Goal: Transaction & Acquisition: Obtain resource

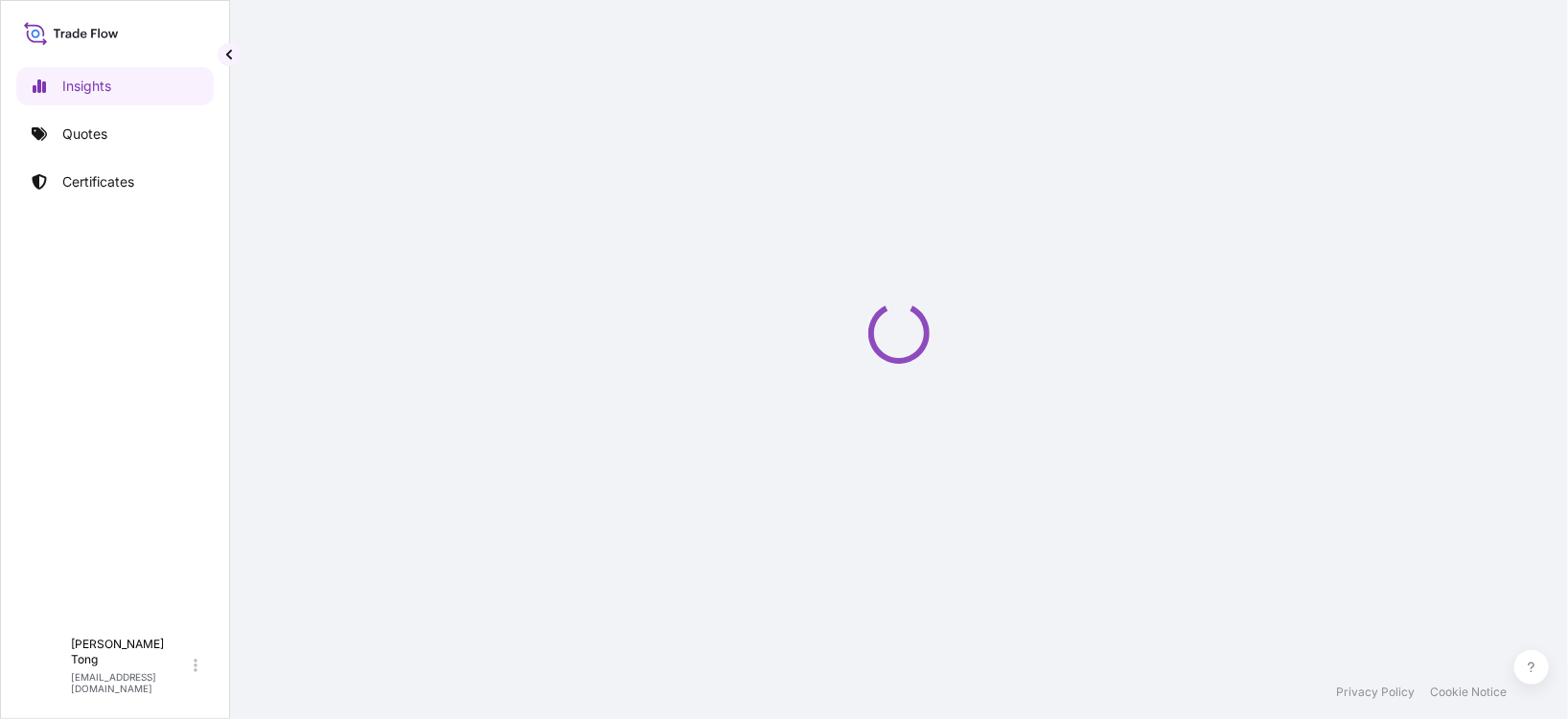
select select "2025"
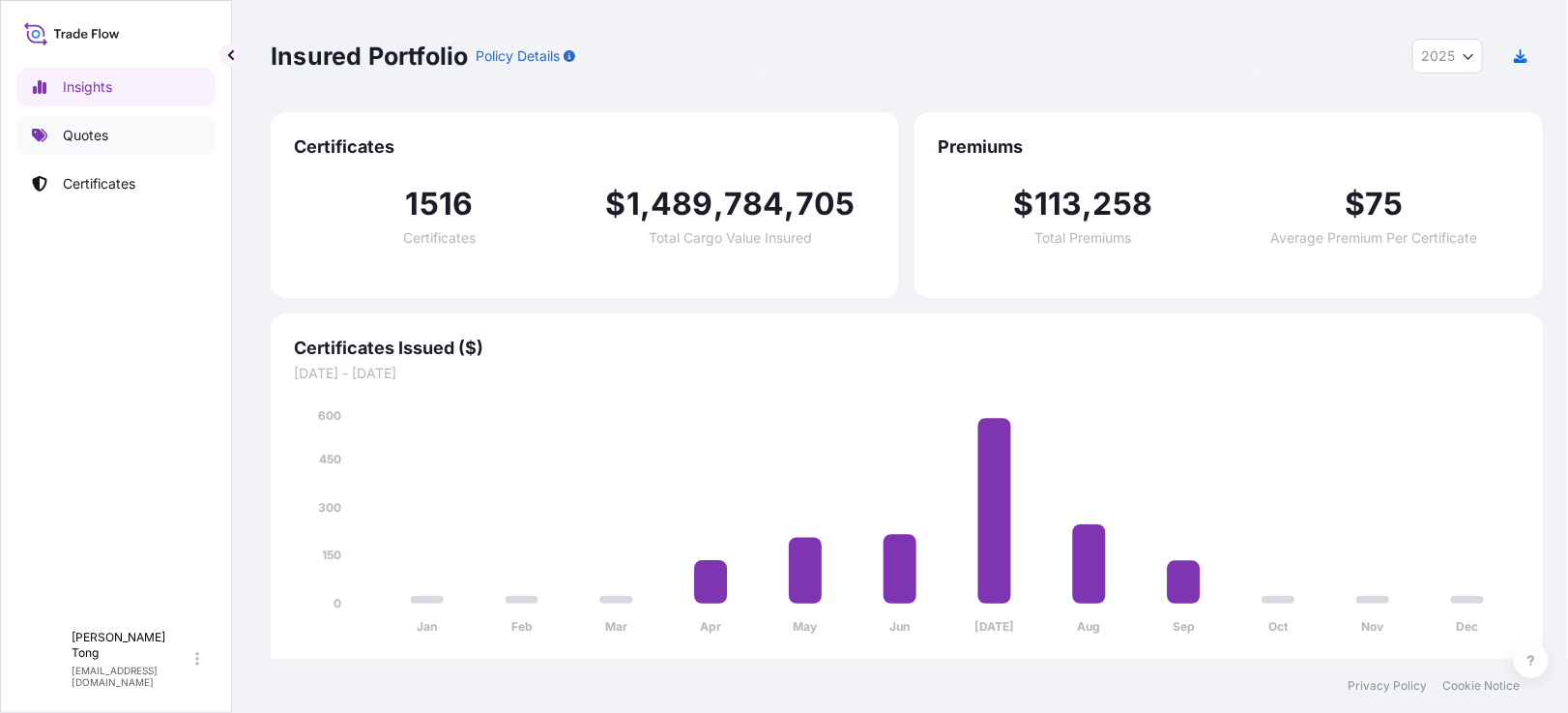
click at [107, 136] on p "Quotes" at bounding box center [86, 136] width 45 height 20
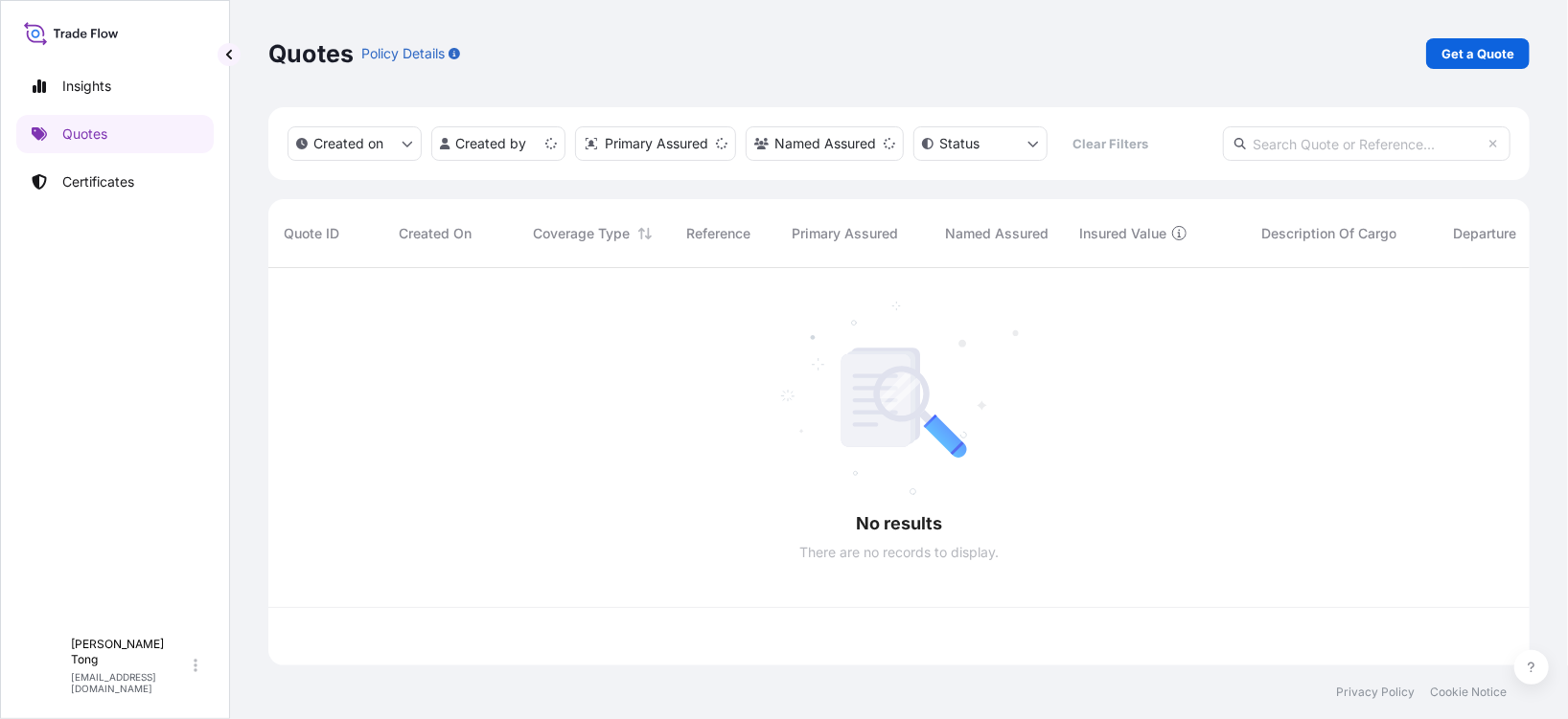
scroll to position [395, 1248]
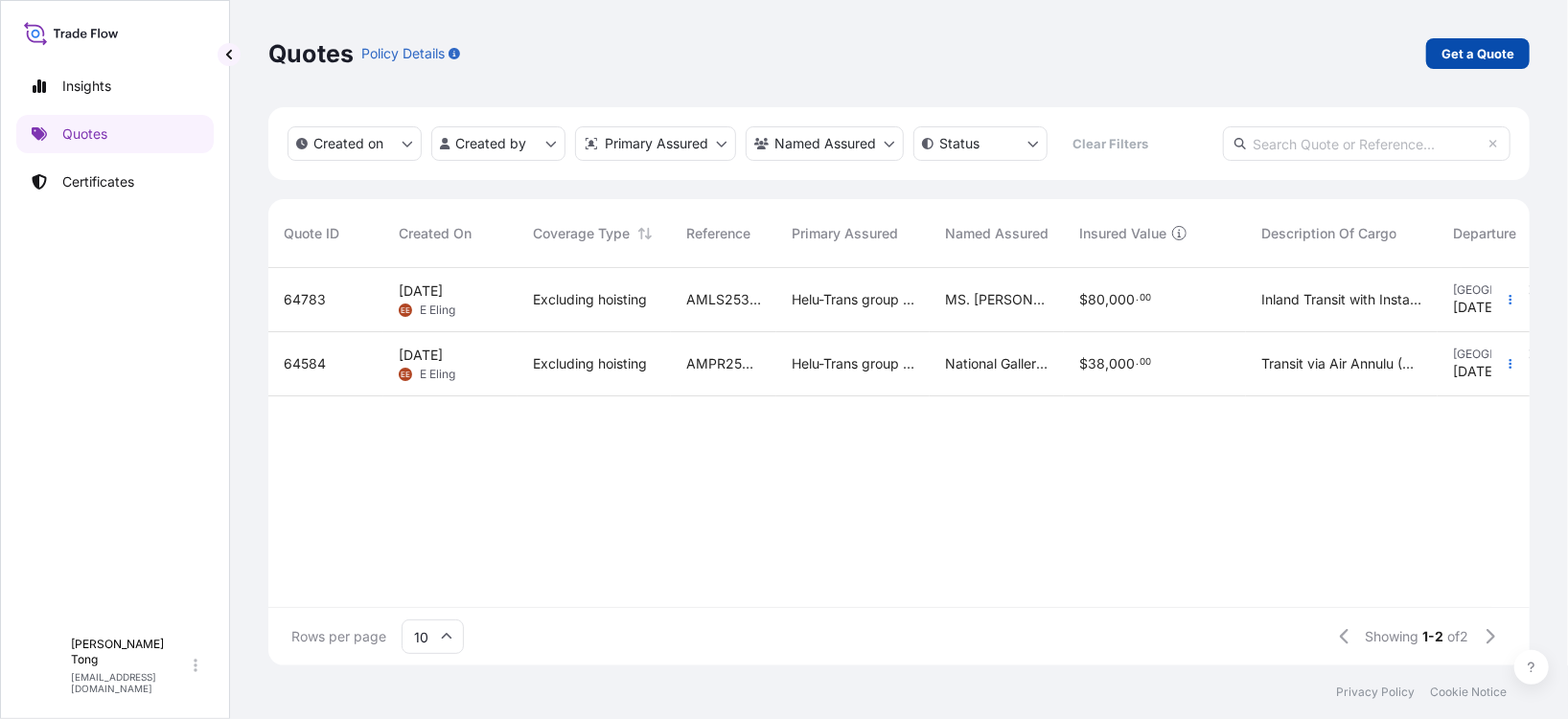
click at [1448, 56] on p "Get a Quote" at bounding box center [1477, 54] width 73 height 19
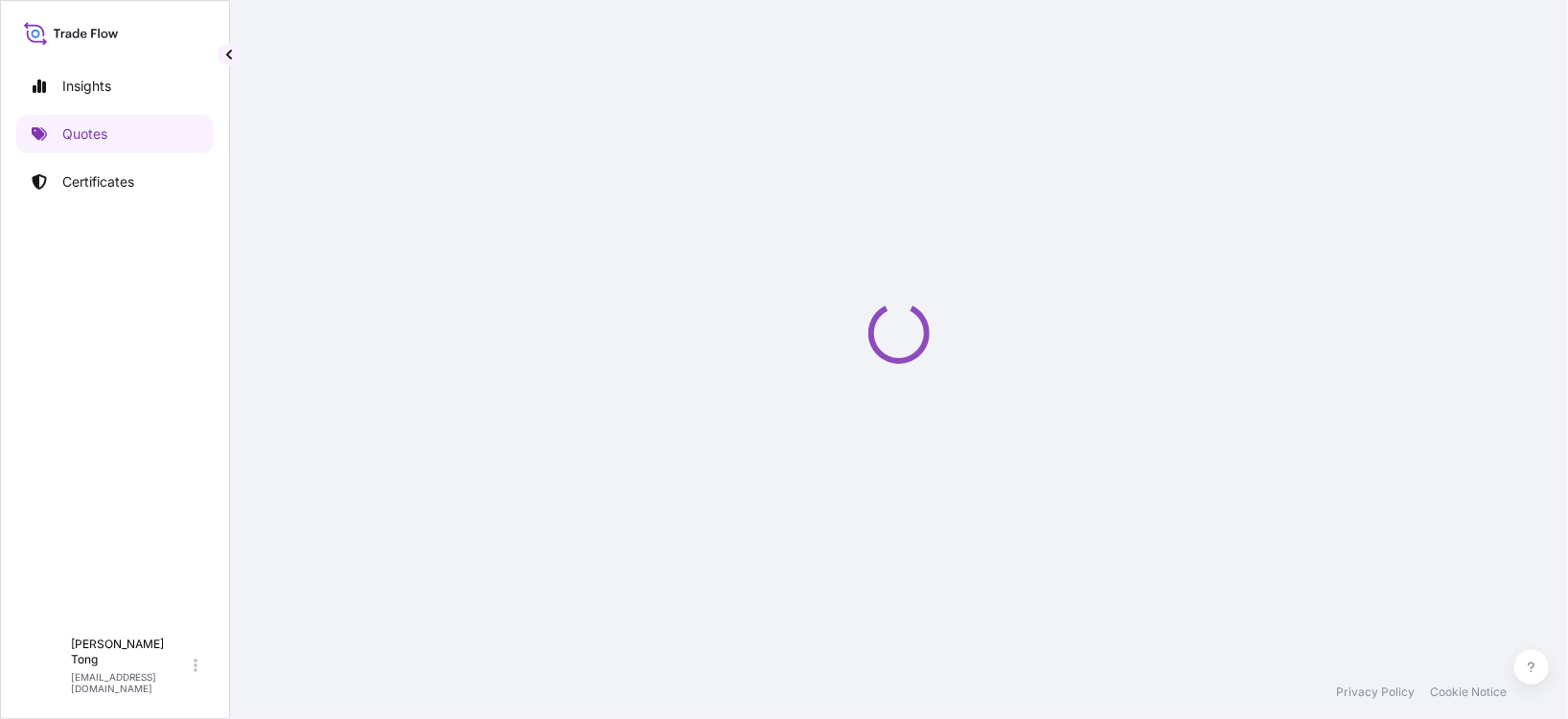
select select "AIR"
select select "27"
select select "Transit"
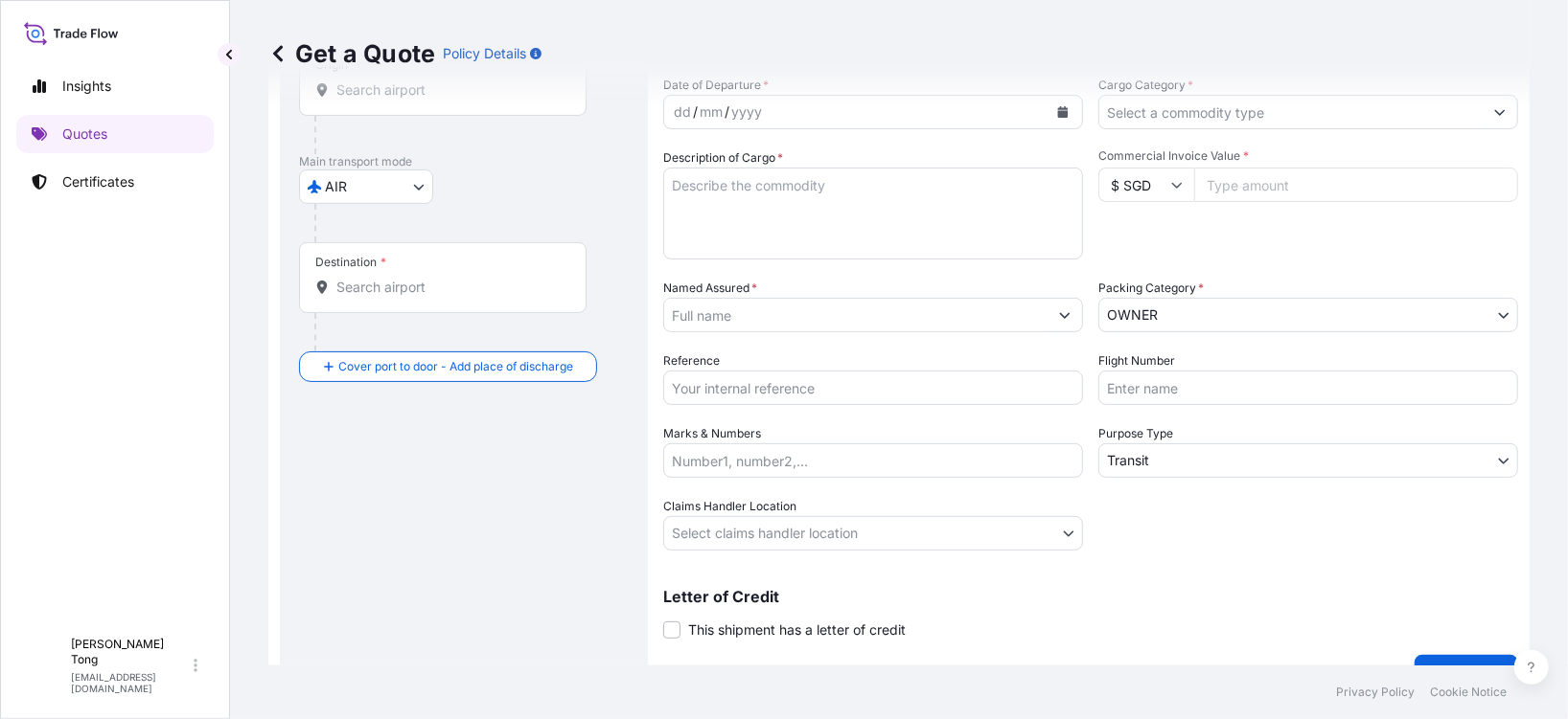
scroll to position [117, 0]
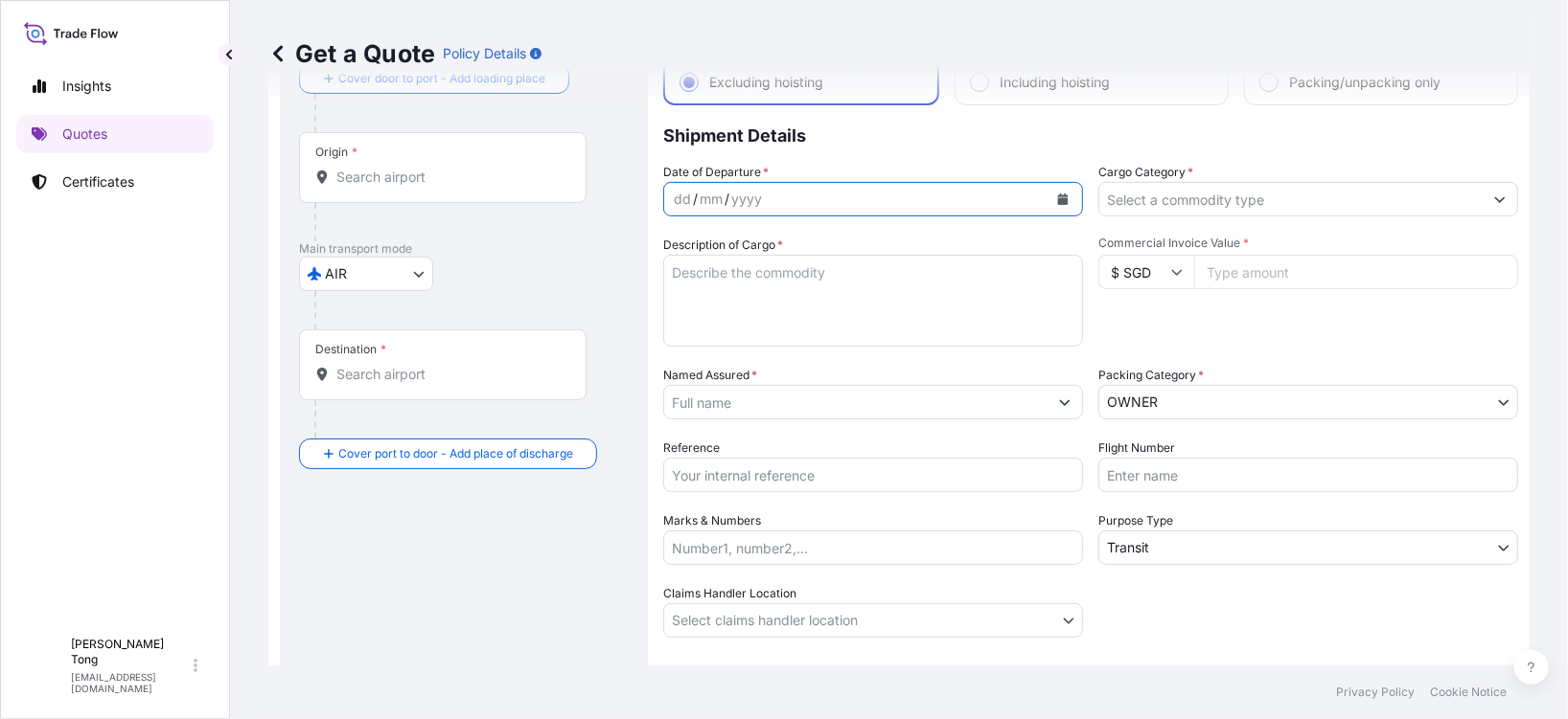
click at [1057, 202] on icon "Calendar" at bounding box center [1062, 200] width 11 height 12
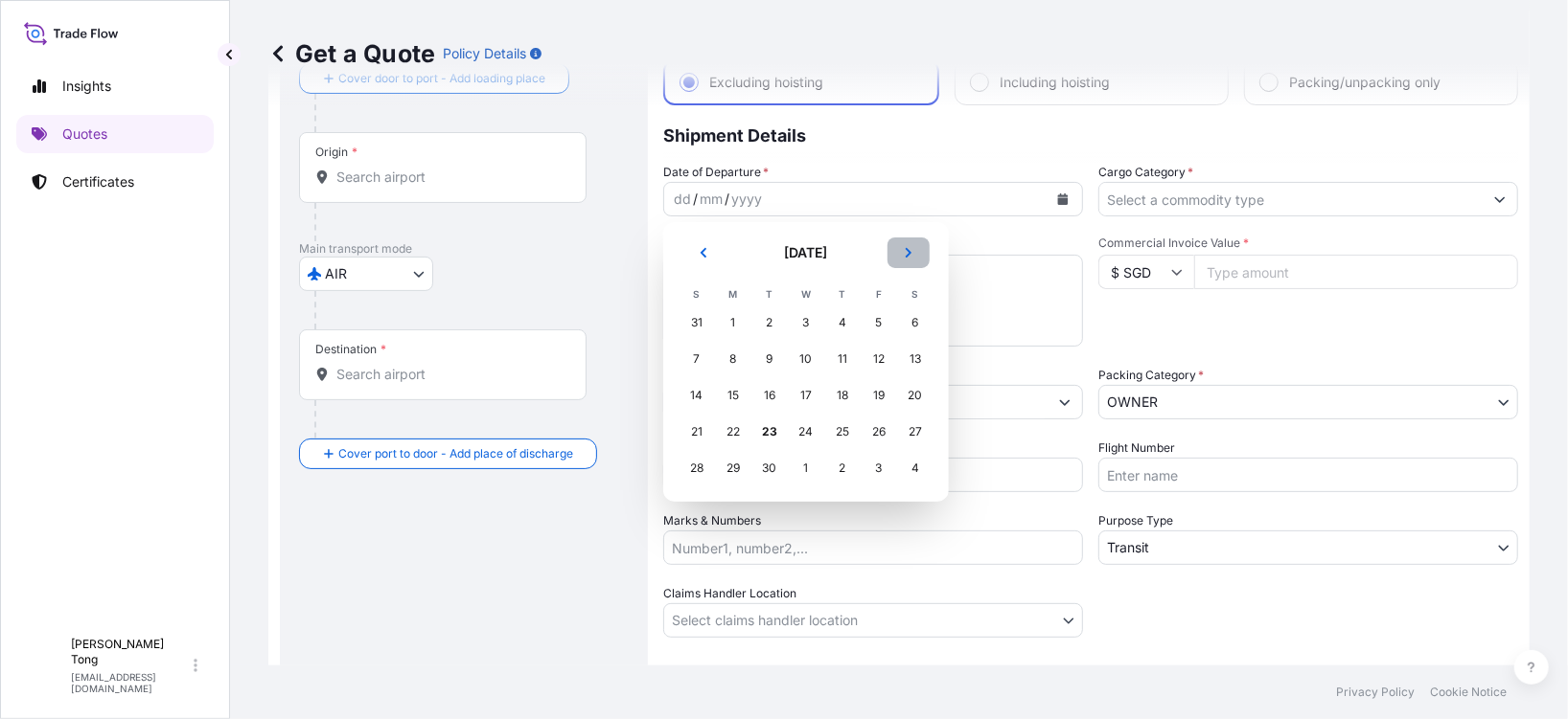
click at [918, 253] on button "Next" at bounding box center [907, 252] width 42 height 30
click at [798, 328] on div "1" at bounding box center [805, 322] width 34 height 34
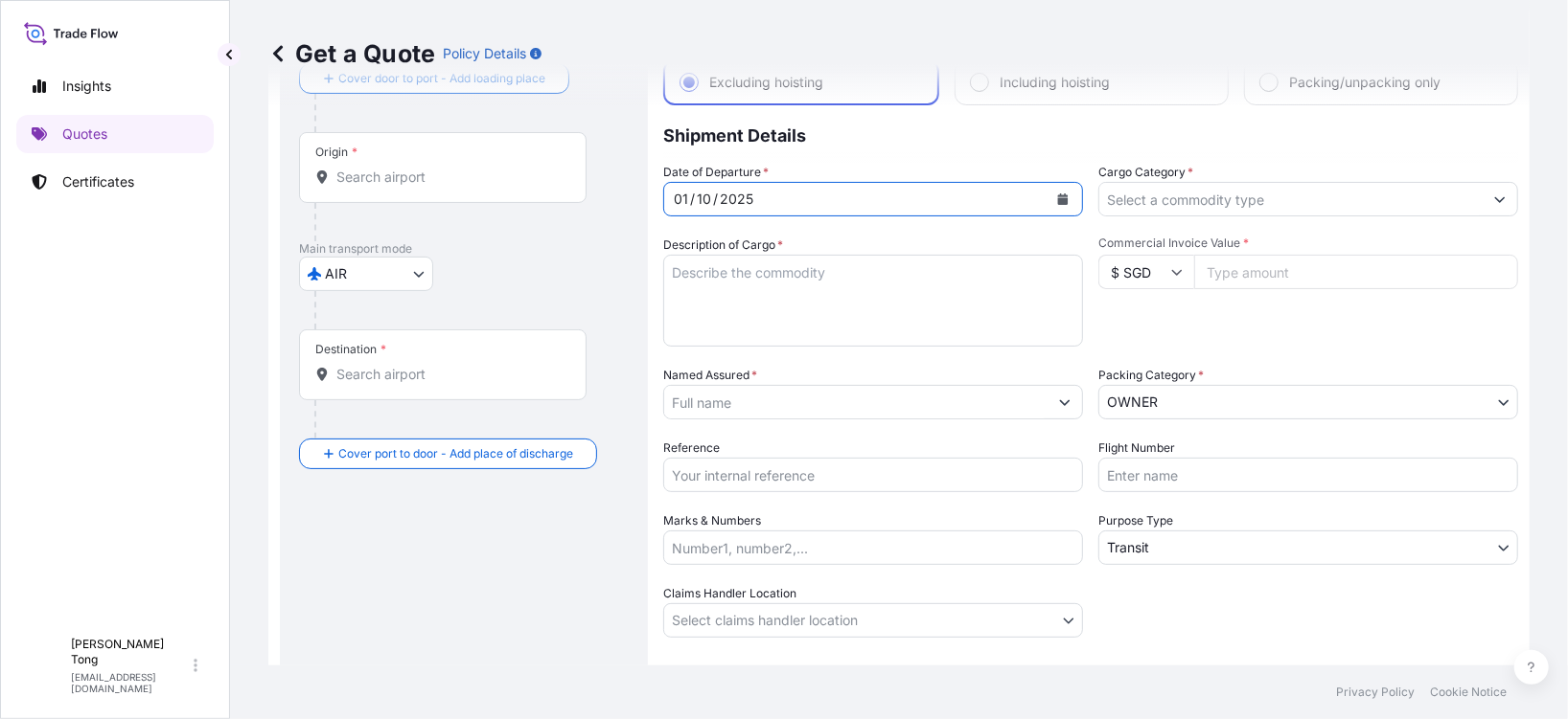
scroll to position [30, 0]
